Goal: Ask a question

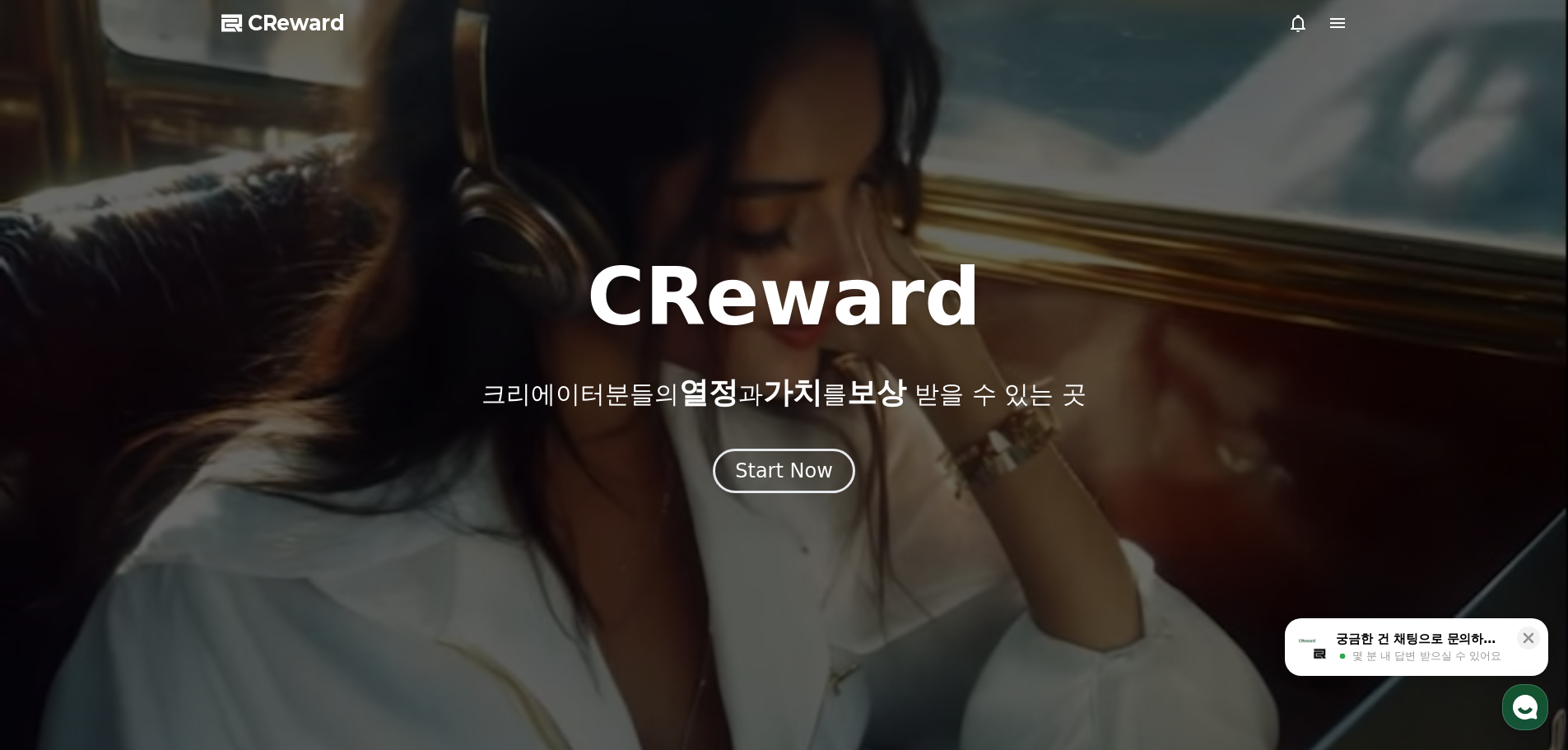
click at [1454, 654] on span "몇 분 내 답변 받으실 수 있어요" at bounding box center [1427, 656] width 149 height 15
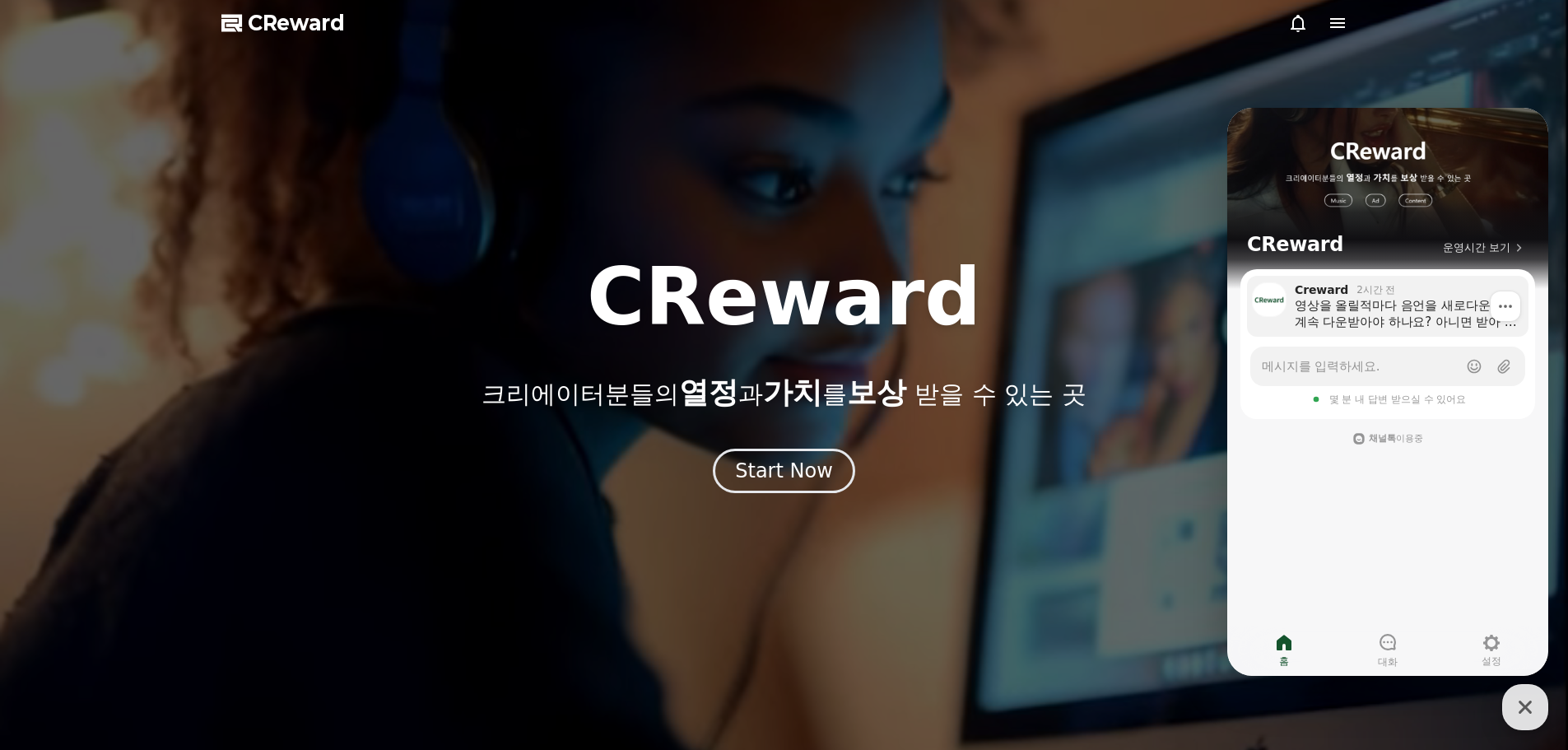
click at [1360, 319] on div "영상을 올릴적마다 음언을 새로다운을 계속 다운받아야 하나요? 아니면 받아 두었던 음원을 계속 사용해도 되는건가요?" at bounding box center [1405, 313] width 222 height 33
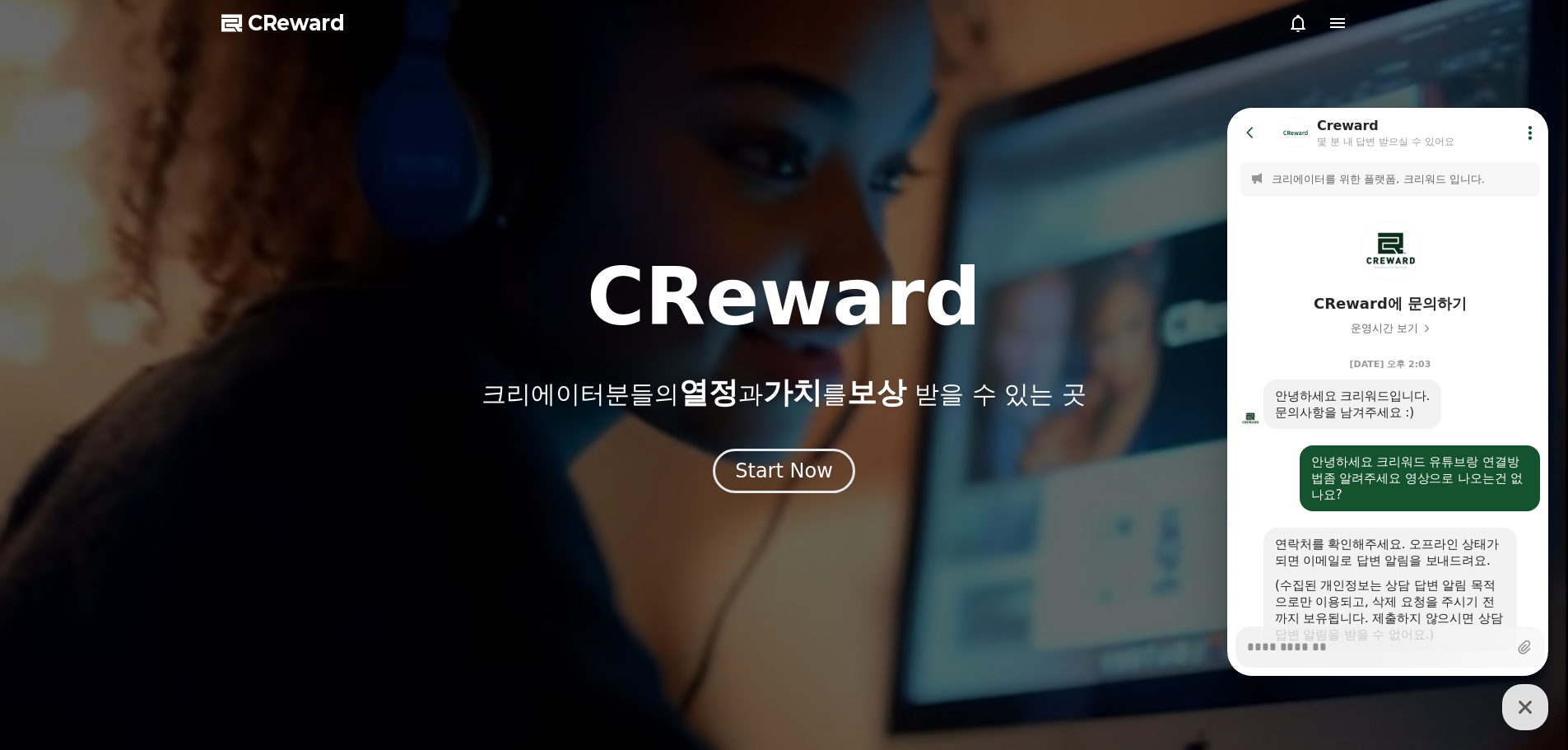
scroll to position [1044, 0]
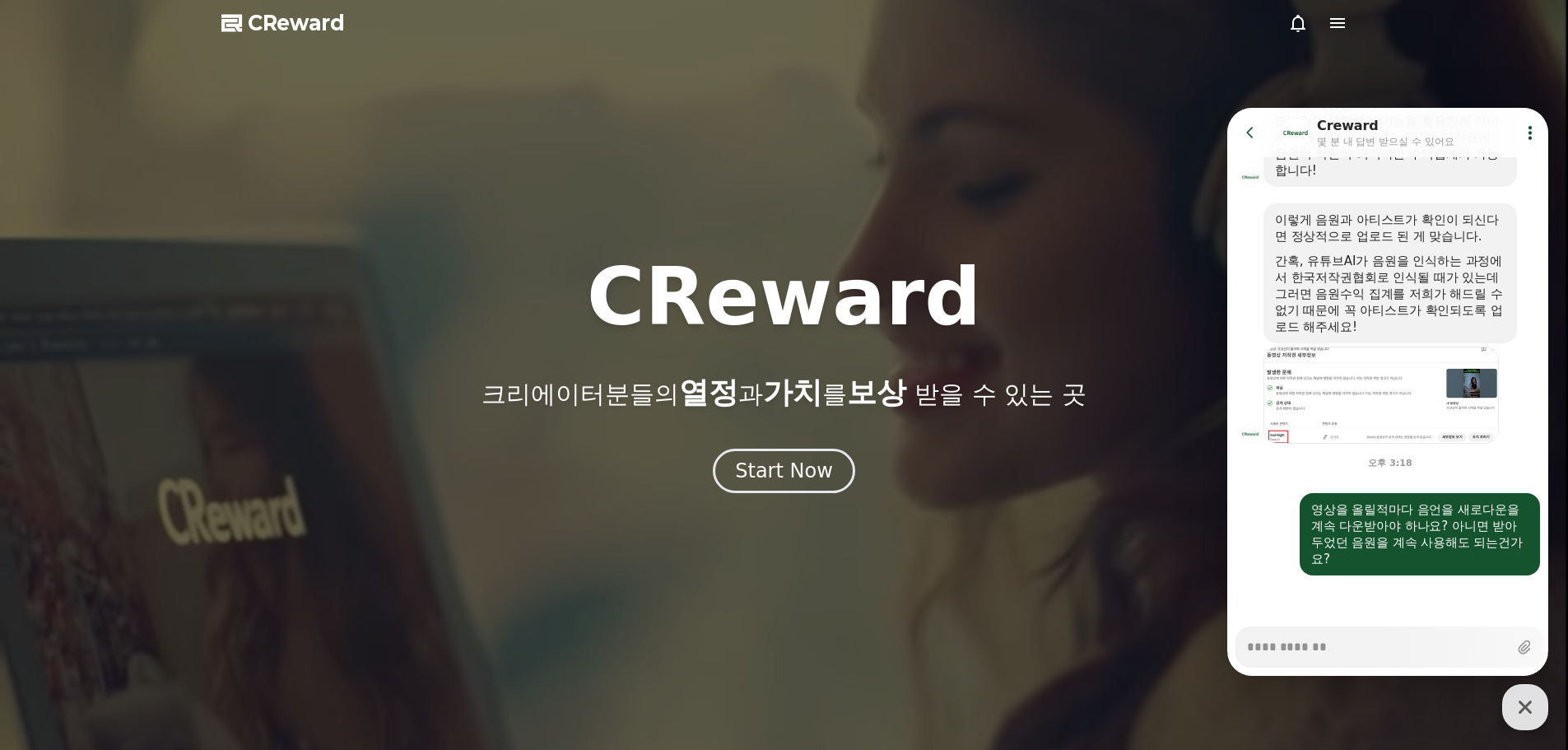
click at [1525, 135] on icon at bounding box center [1531, 133] width 17 height 17
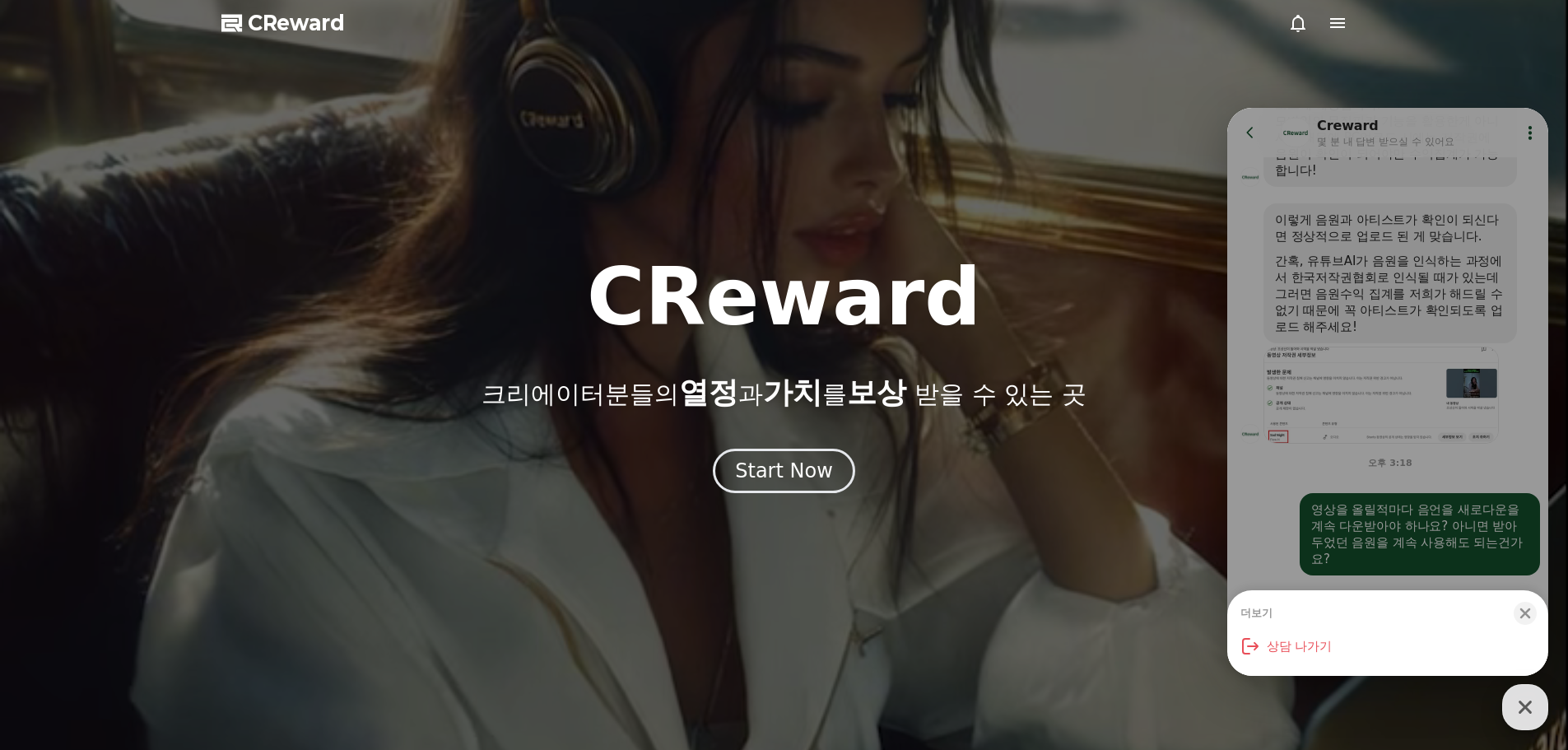
click at [1534, 725] on div "button" at bounding box center [1525, 707] width 47 height 47
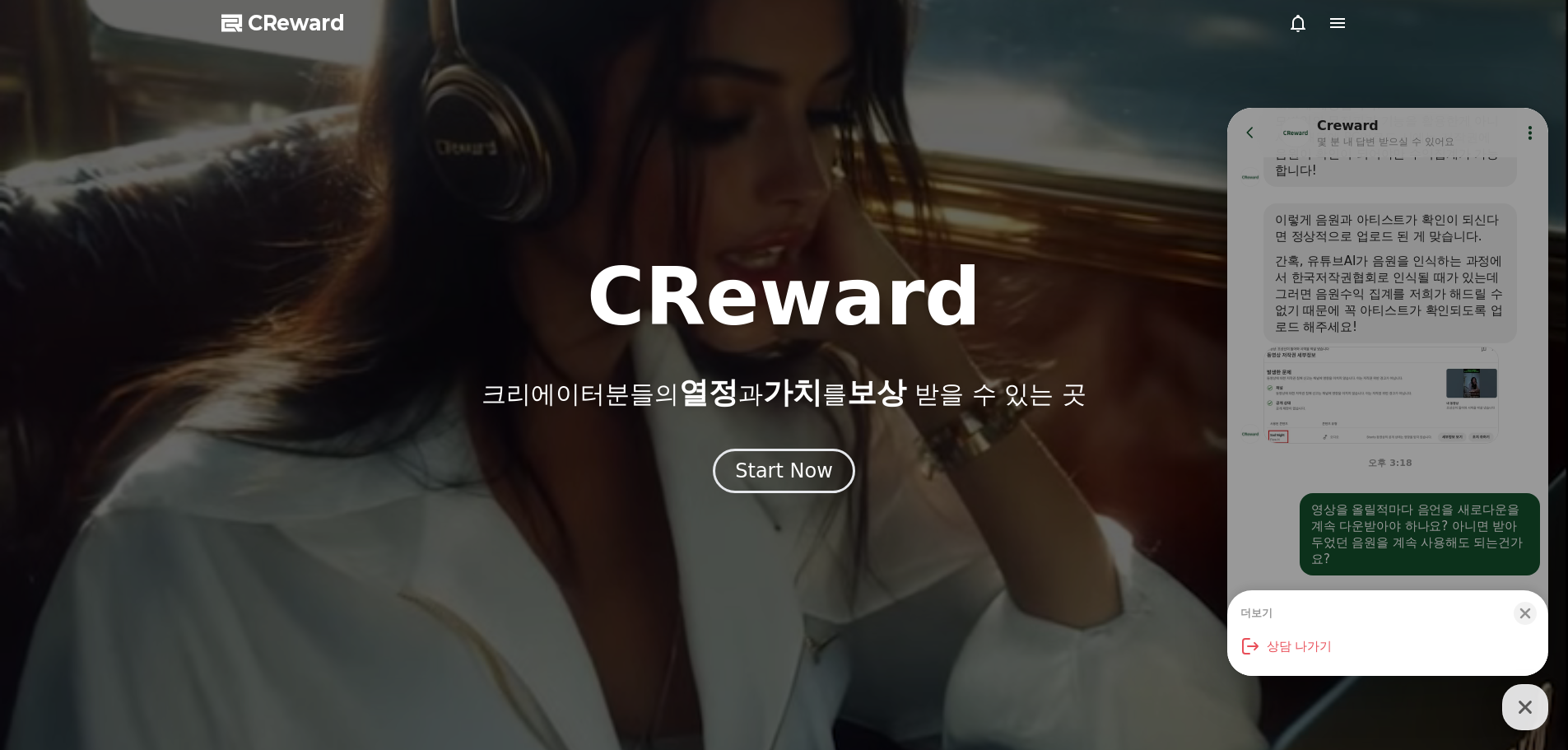
type textarea "*"
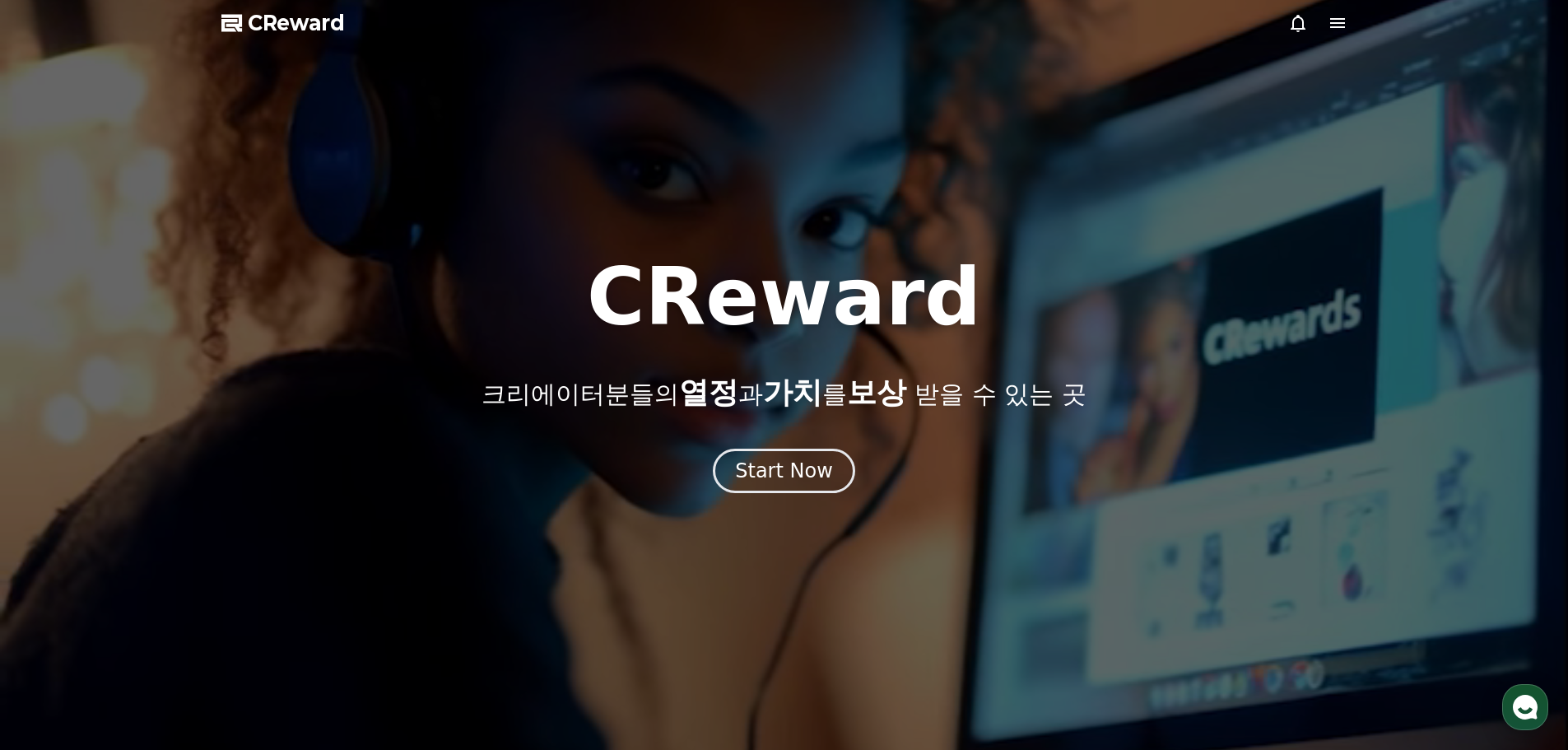
click at [1525, 715] on use "button" at bounding box center [1525, 707] width 25 height 25
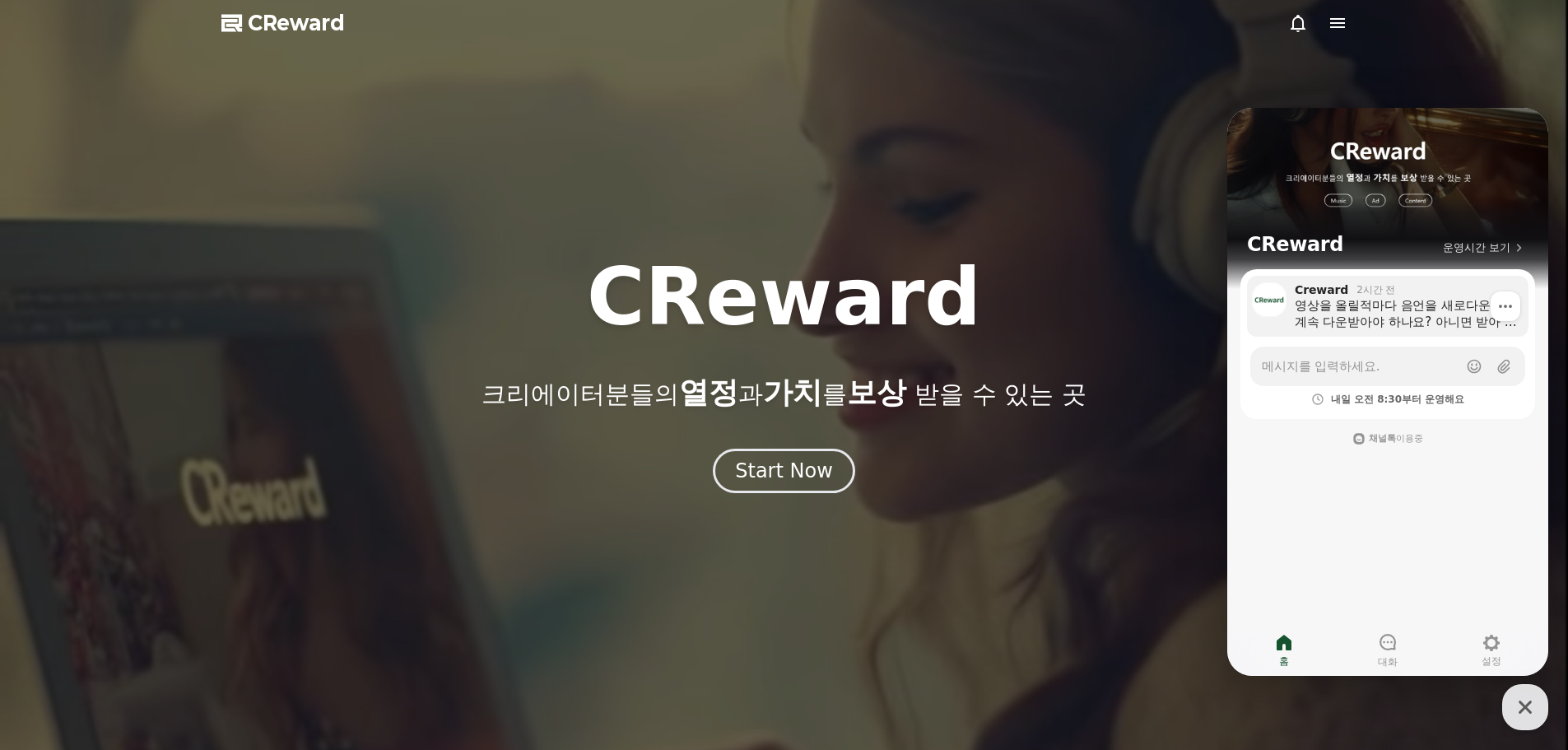
click at [1389, 305] on div "영상을 올릴적마다 음언을 새로다운을 계속 다운받아야 하나요? 아니면 받아 두었던 음원을 계속 사용해도 되는건가요?" at bounding box center [1405, 313] width 222 height 33
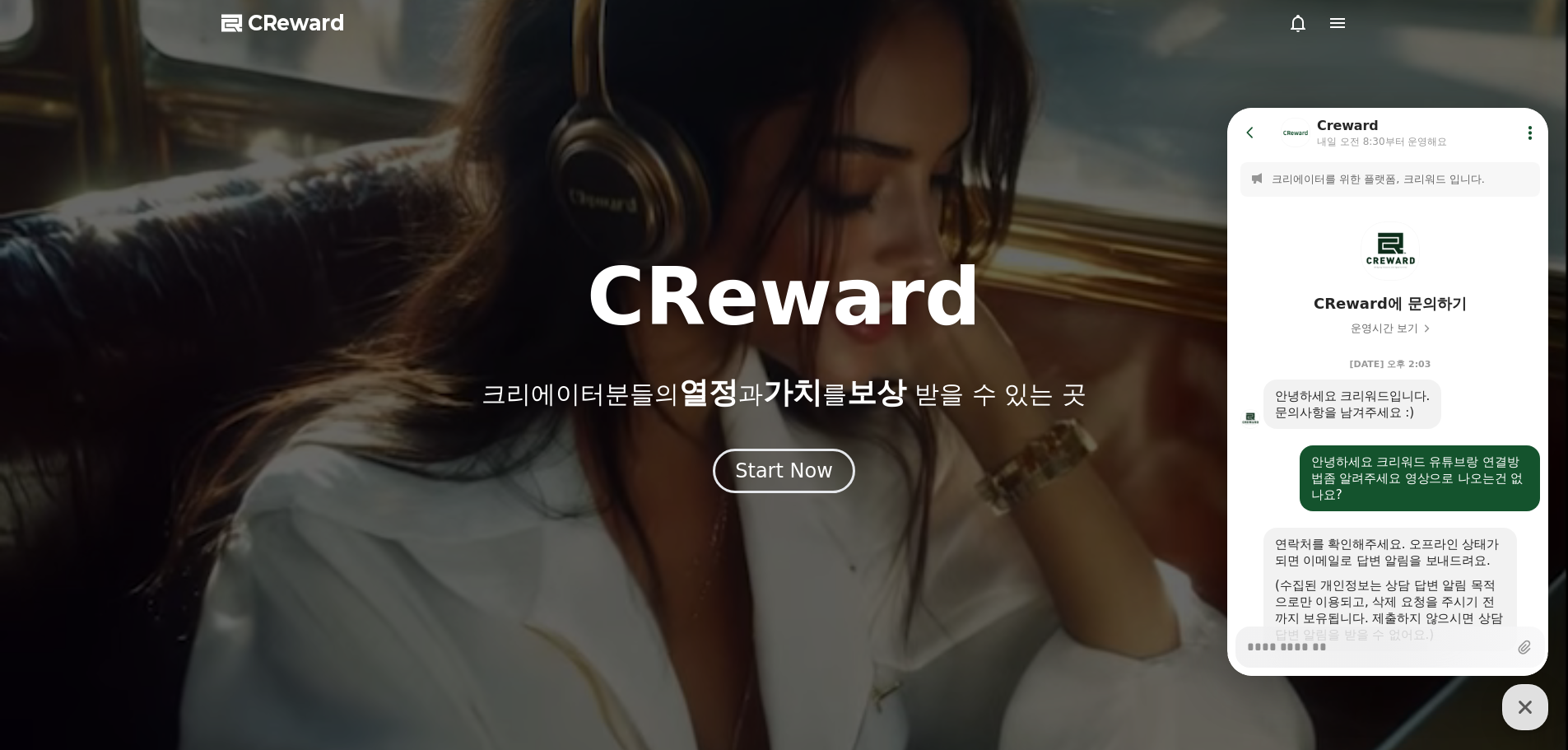
click at [1527, 131] on icon at bounding box center [1531, 133] width 17 height 17
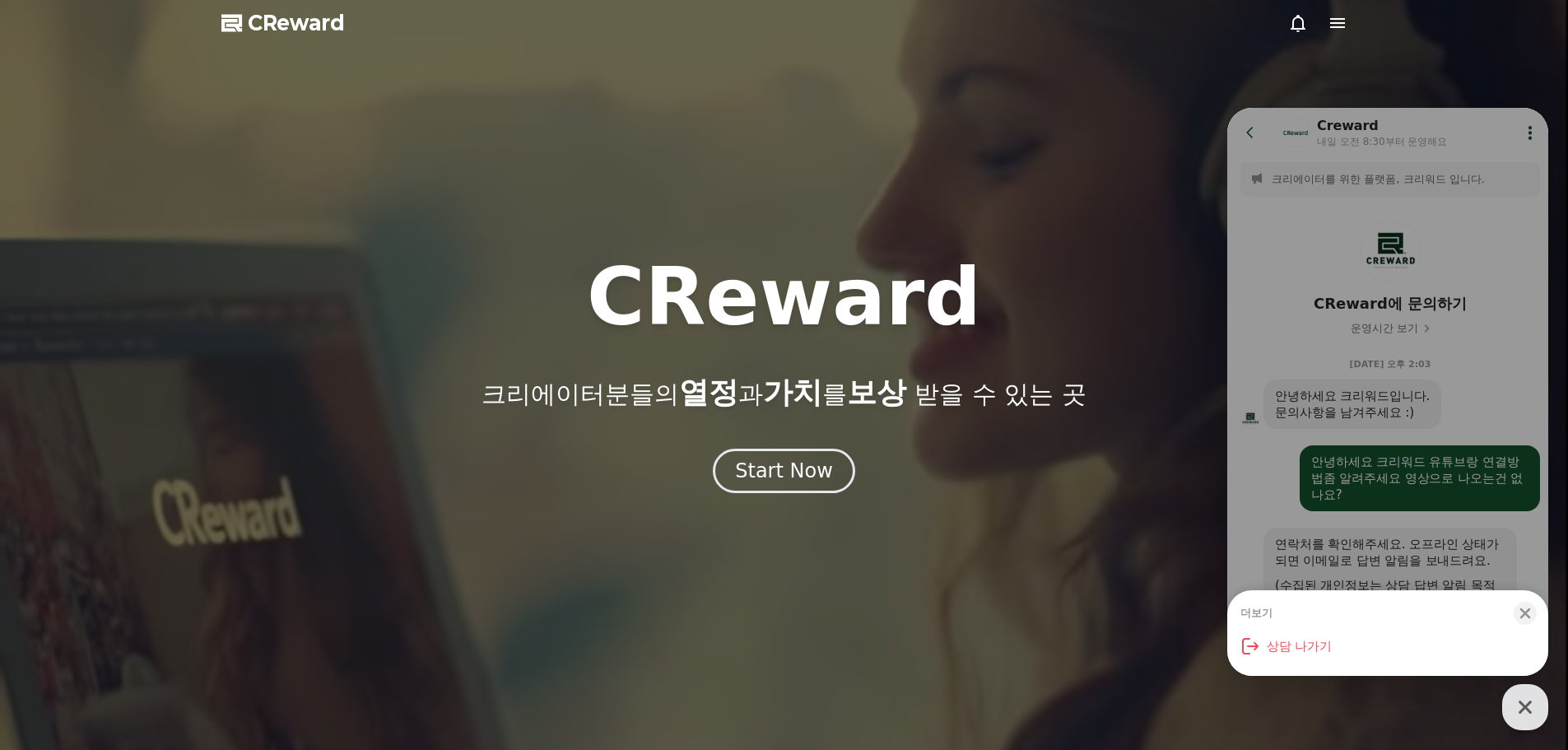
click at [1534, 706] on icon "button" at bounding box center [1525, 707] width 30 height 30
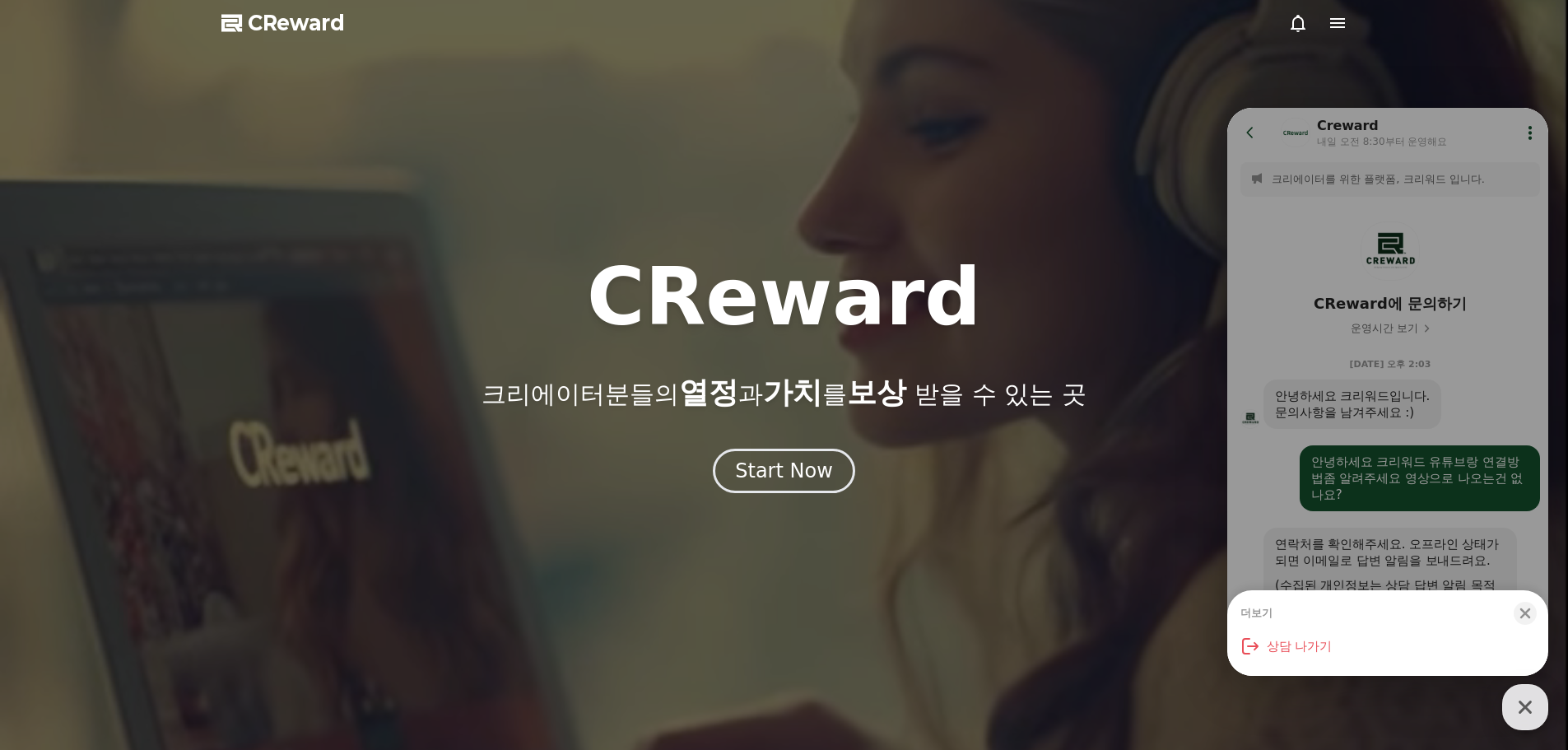
type textarea "*"
